Goal: Information Seeking & Learning: Learn about a topic

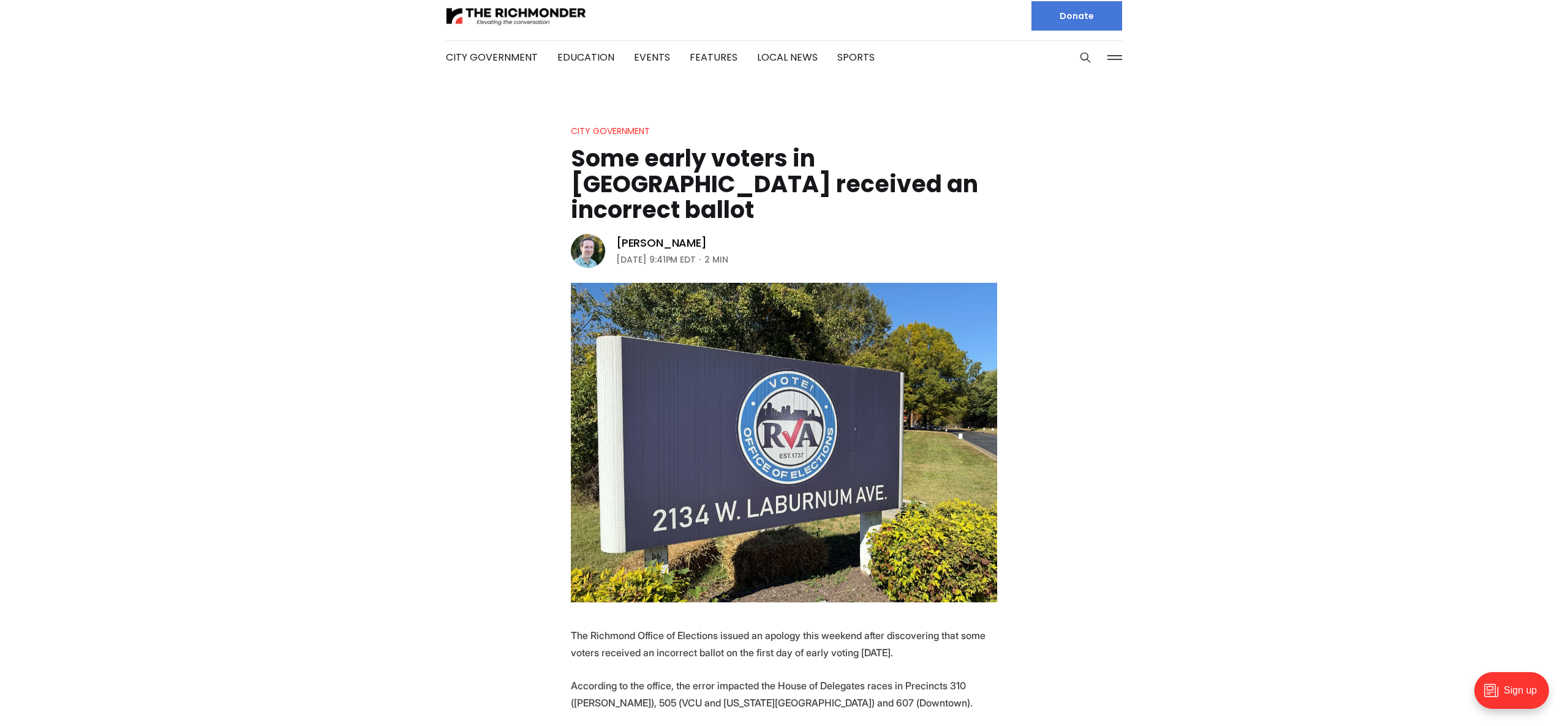
scroll to position [1, 0]
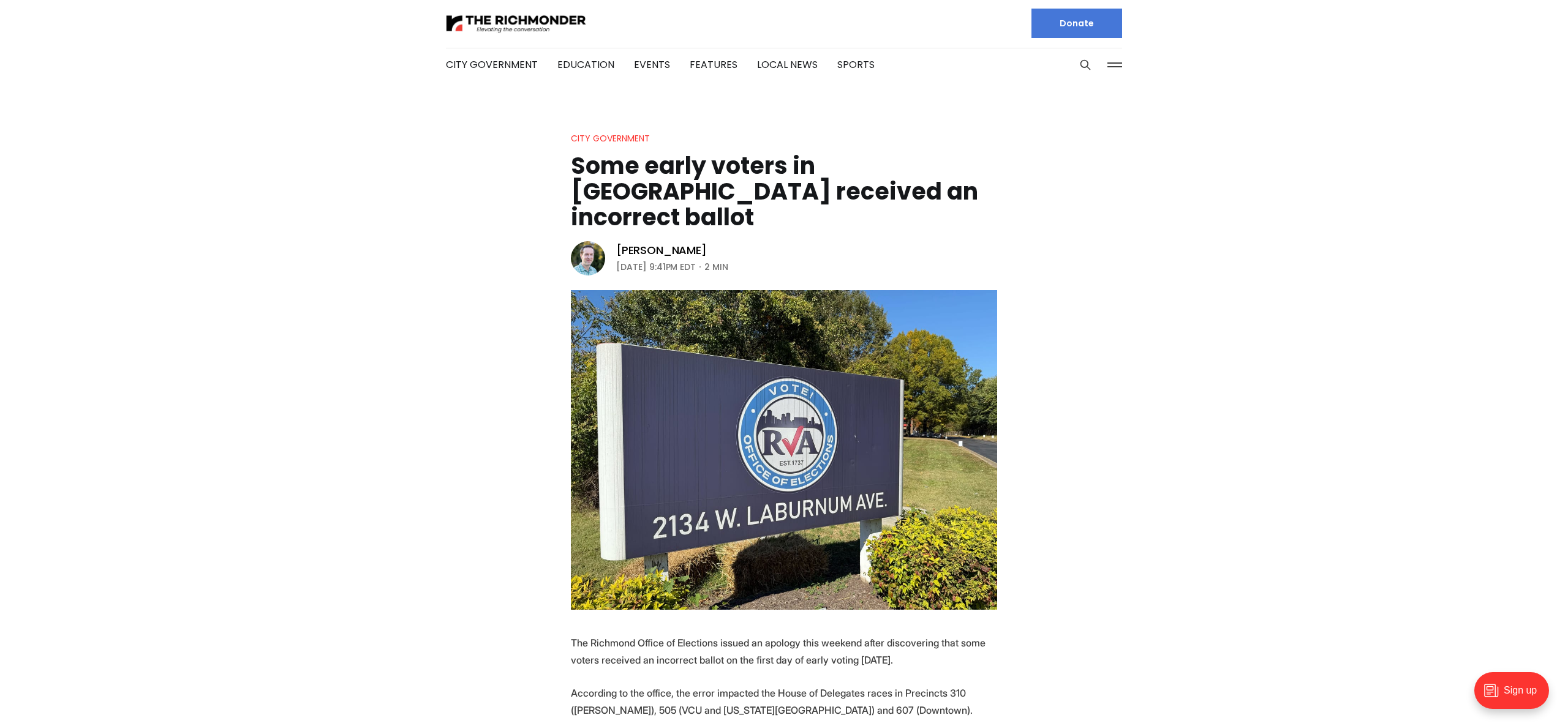
click at [707, 171] on h1 "Some early voters in [GEOGRAPHIC_DATA] received an incorrect ballot" at bounding box center [784, 191] width 427 height 77
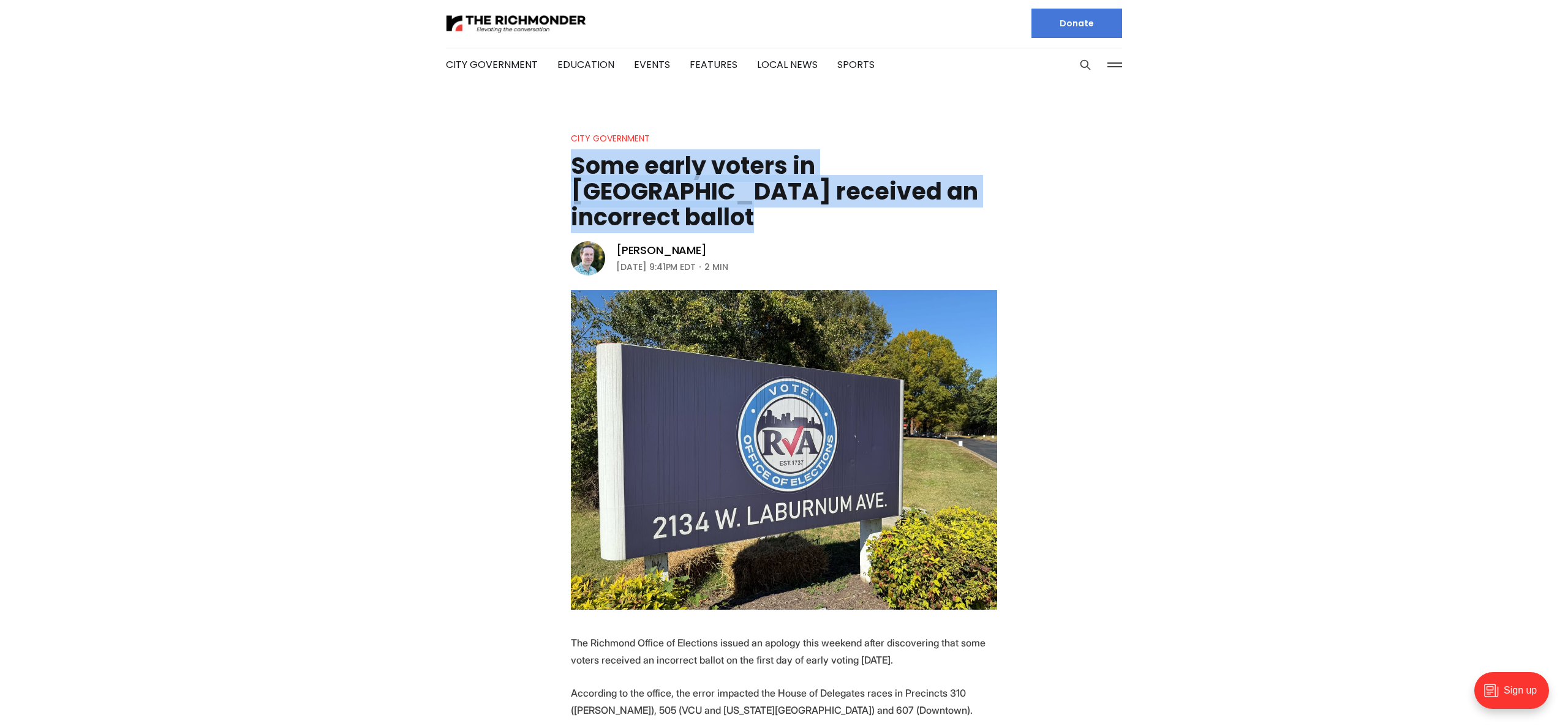
click at [707, 171] on h1 "Some early voters in [GEOGRAPHIC_DATA] received an incorrect ballot" at bounding box center [784, 191] width 427 height 77
copy header "Some early voters in [GEOGRAPHIC_DATA] received an incorrect ballot"
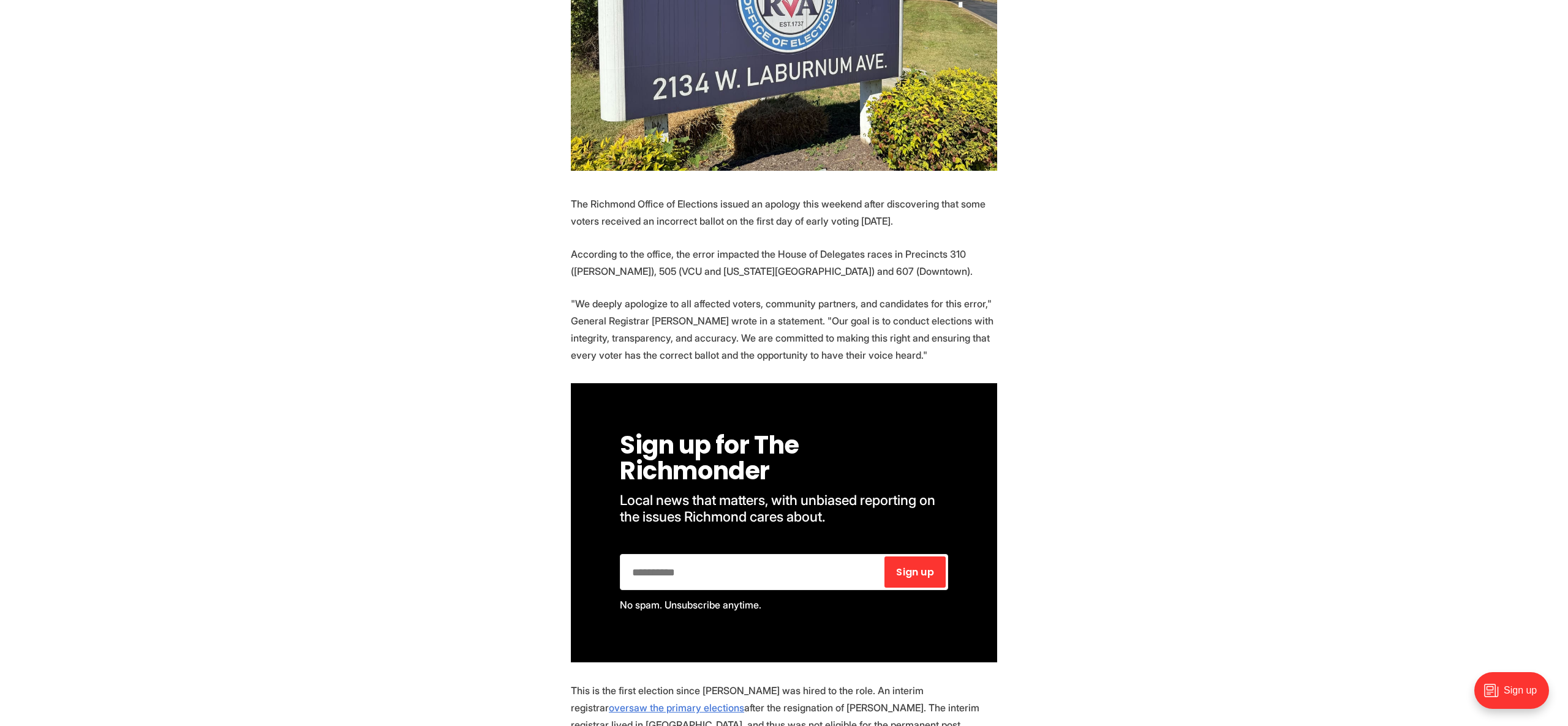
scroll to position [479, 0]
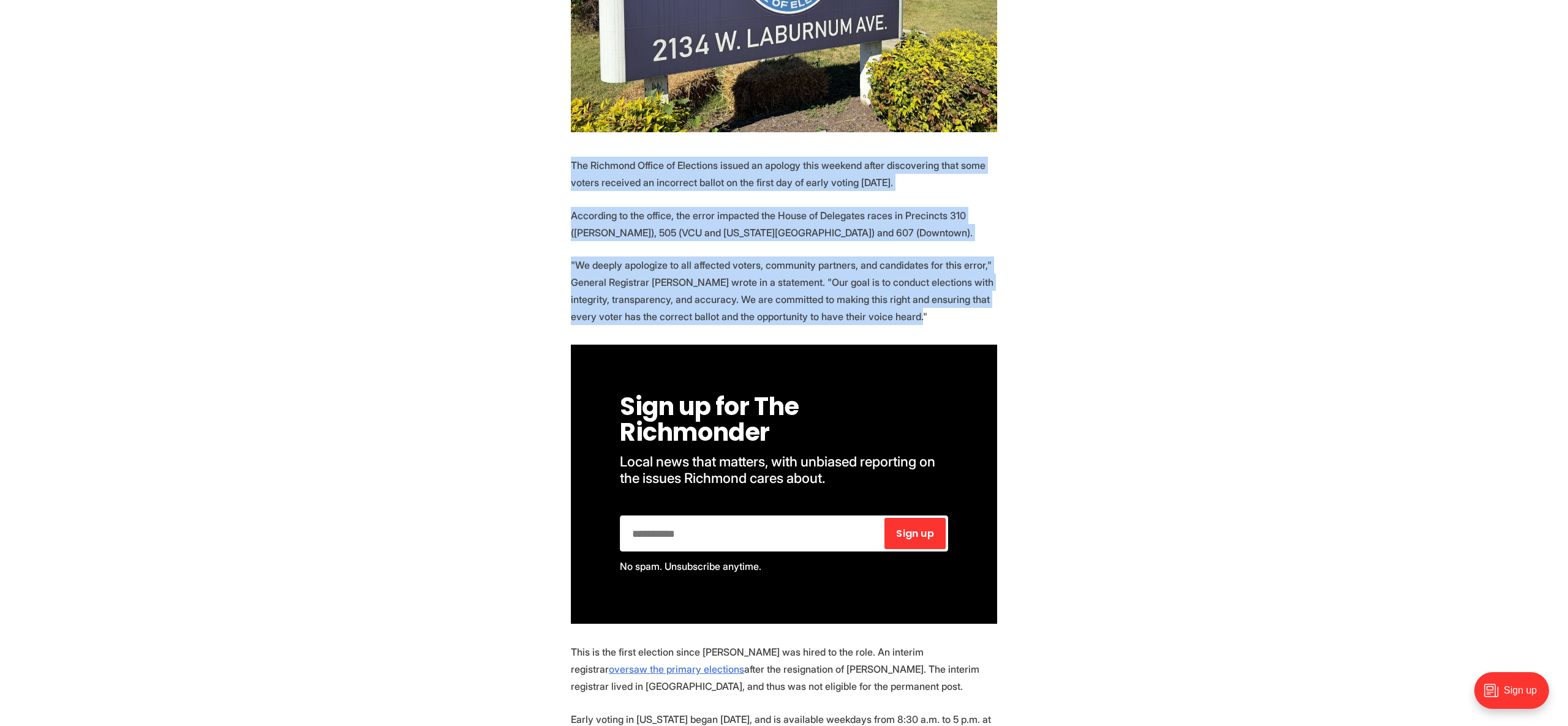
drag, startPoint x: 571, startPoint y: 142, endPoint x: 647, endPoint y: 273, distance: 151.4
copy section "The Richmond Office of Elections issued an apology this weekend after discoveri…"
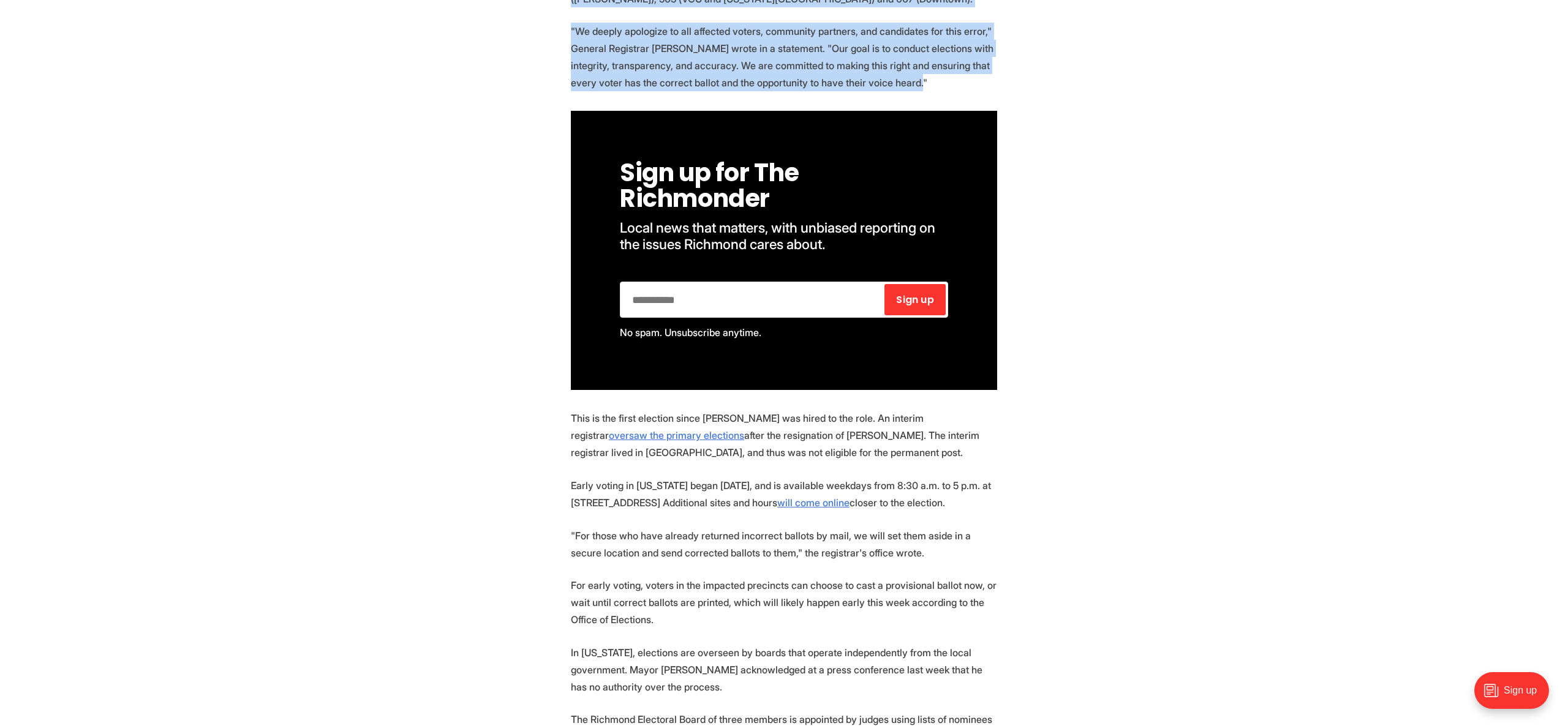
scroll to position [741, 0]
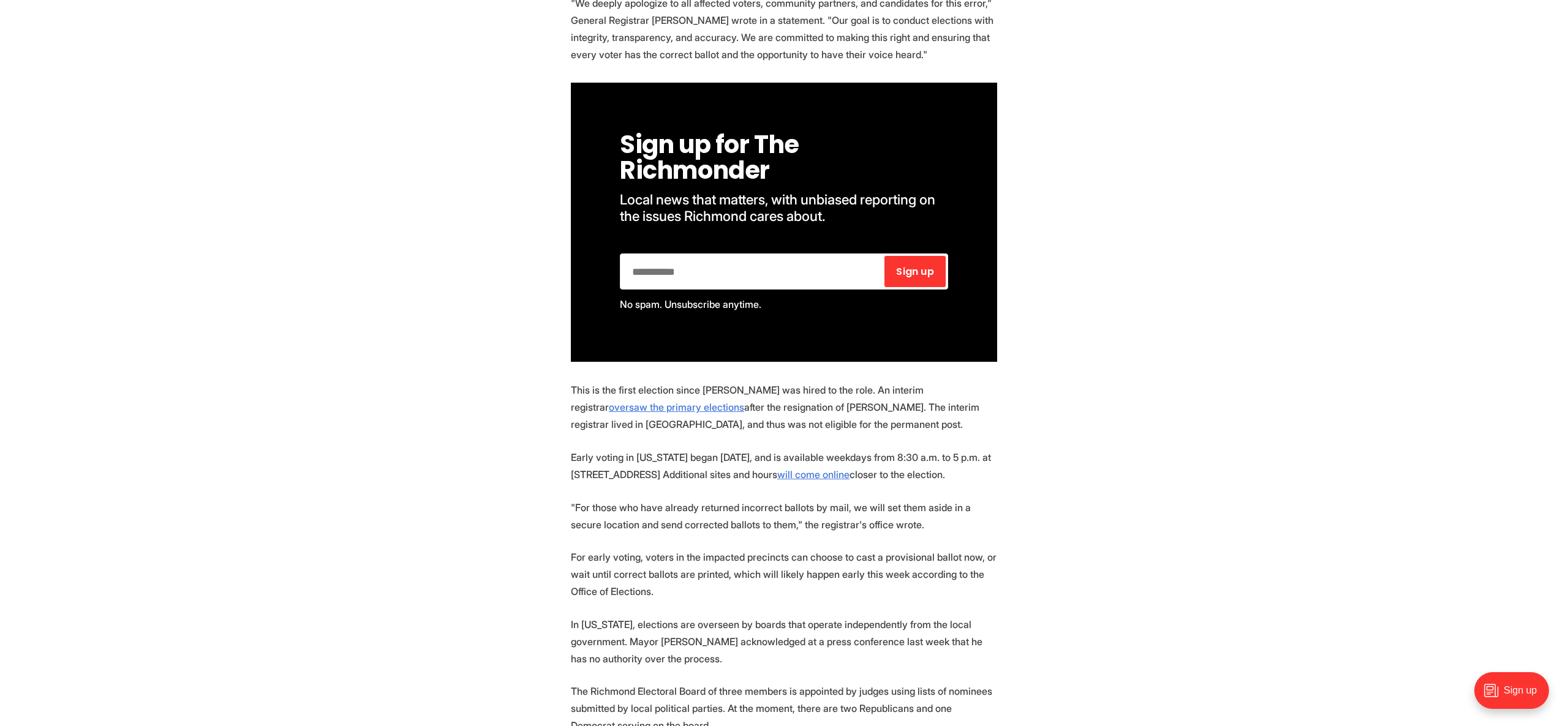
click at [744, 411] on p "This is the first election since [PERSON_NAME] was hired to the role. An interi…" at bounding box center [784, 407] width 427 height 52
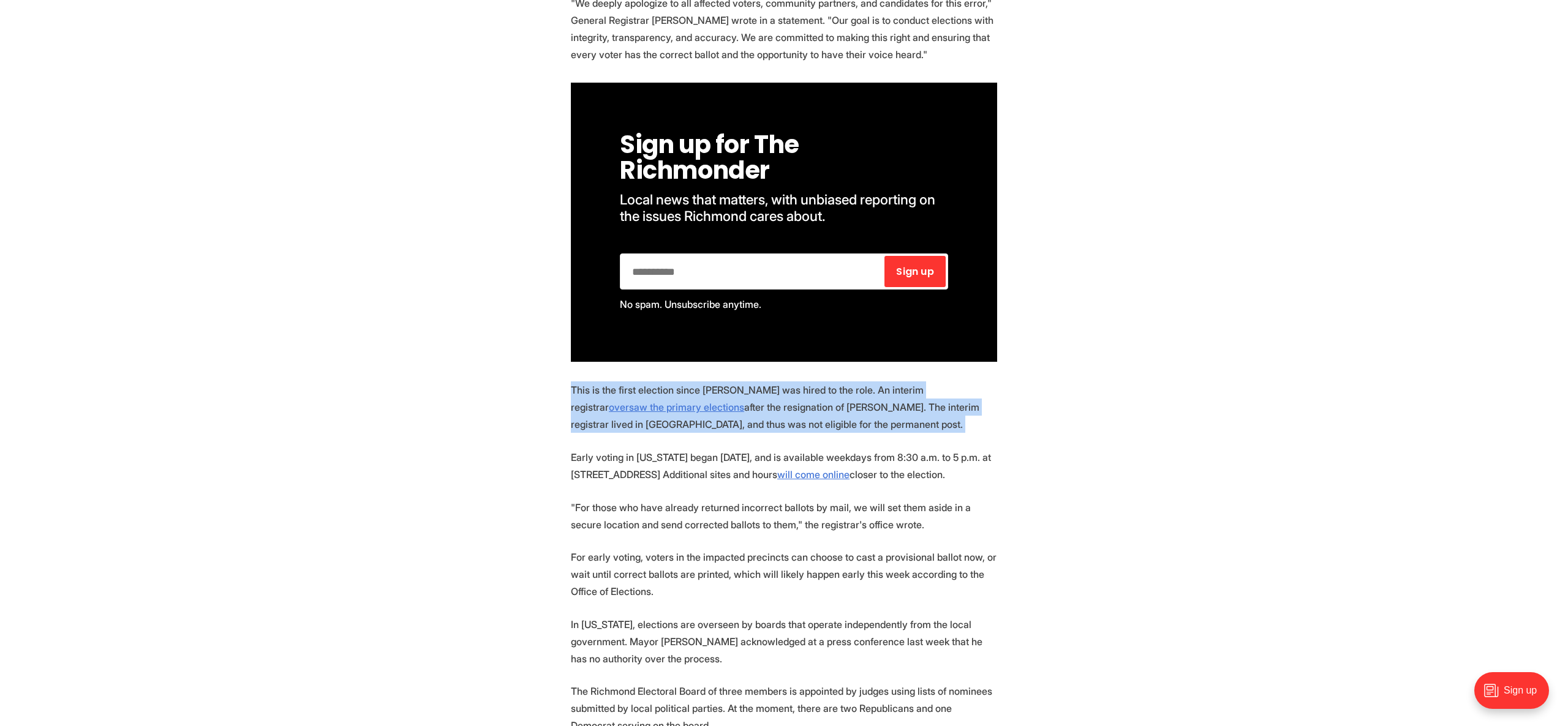
click at [744, 411] on p "This is the first election since [PERSON_NAME] was hired to the role. An interi…" at bounding box center [784, 407] width 427 height 52
copy p "This is the first election since [PERSON_NAME] was hired to the role. An interi…"
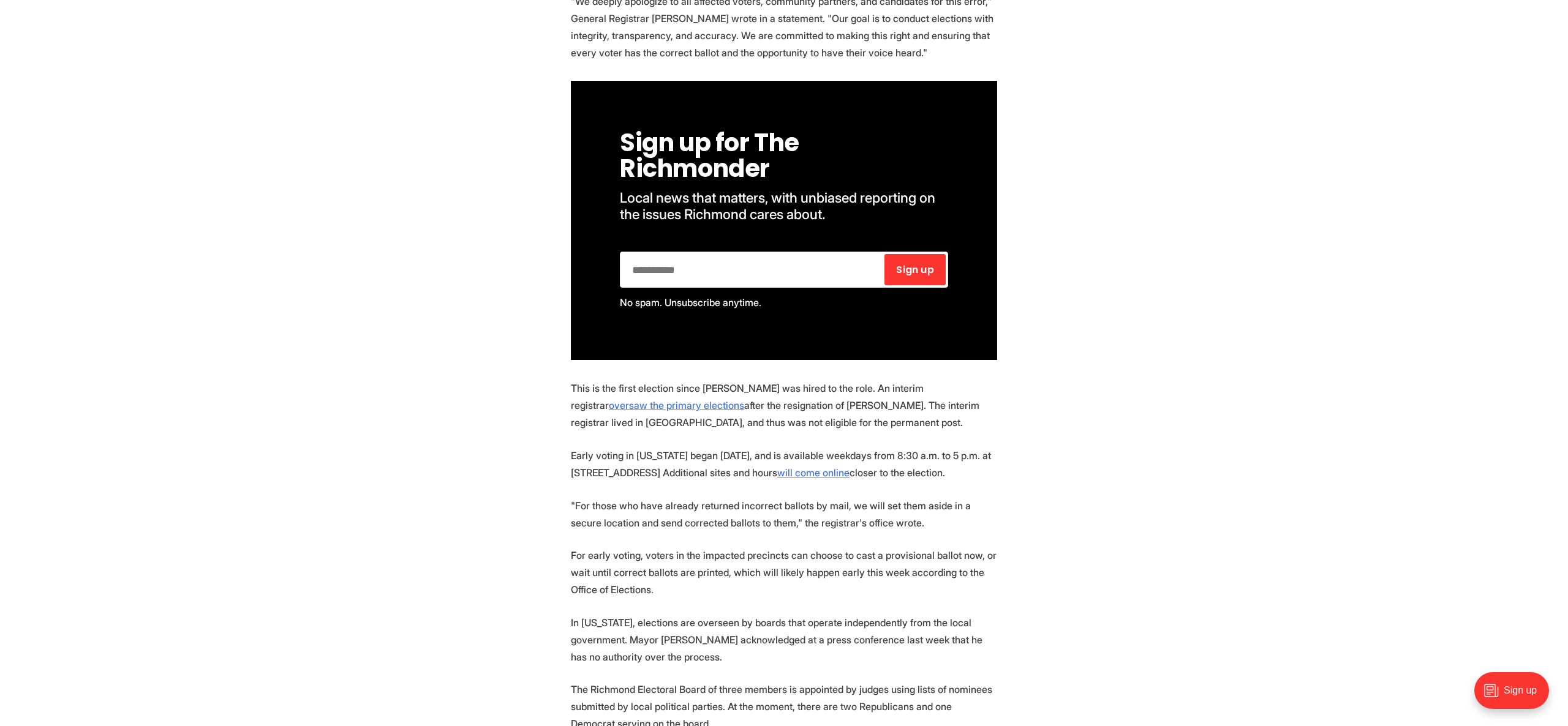
scroll to position [746, 0]
